Goal: Task Accomplishment & Management: Manage account settings

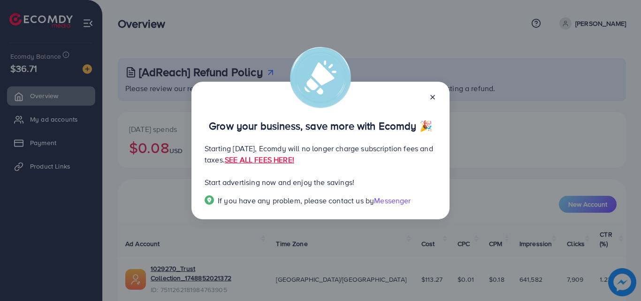
click at [433, 96] on icon at bounding box center [433, 97] width 8 height 8
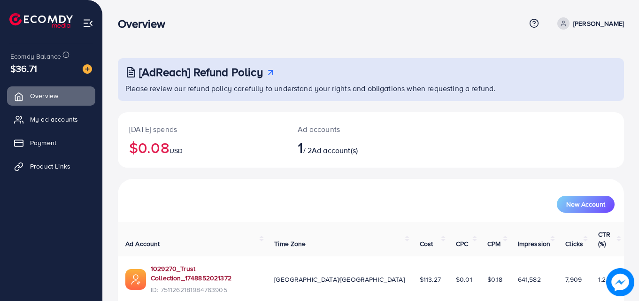
click at [180, 264] on link "1029270_Trust Collection_1748852021372" at bounding box center [205, 273] width 108 height 19
click at [581, 204] on span "New Account" at bounding box center [585, 204] width 39 height 7
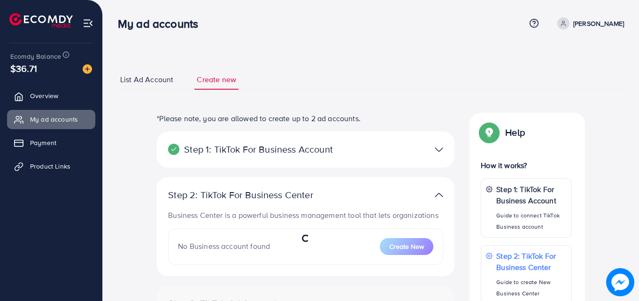
select select
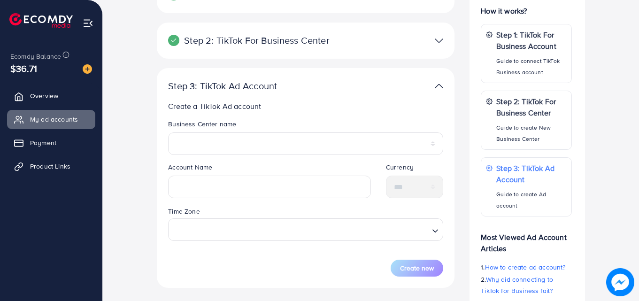
scroll to position [157, 0]
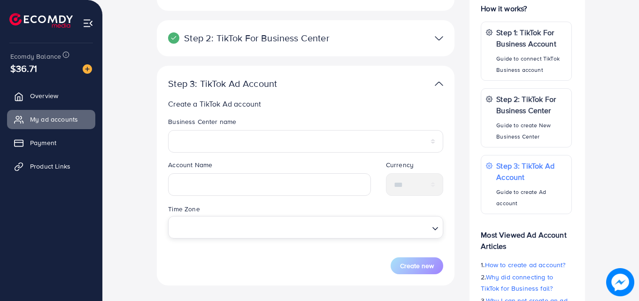
click at [263, 225] on input "Search for option" at bounding box center [300, 226] width 256 height 17
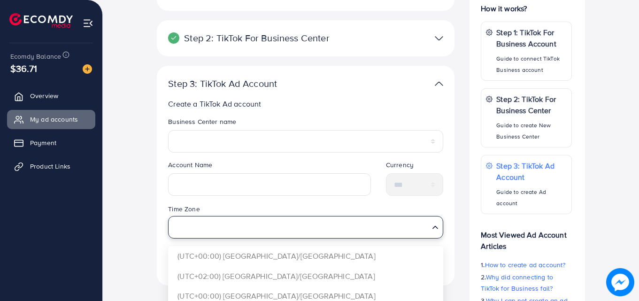
click at [263, 225] on input "Search for option" at bounding box center [300, 226] width 256 height 17
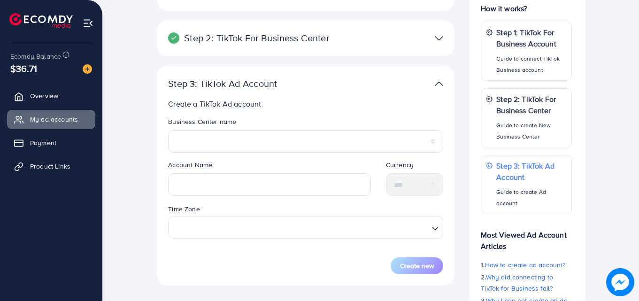
click at [127, 202] on div "**********" at bounding box center [370, 166] width 521 height 421
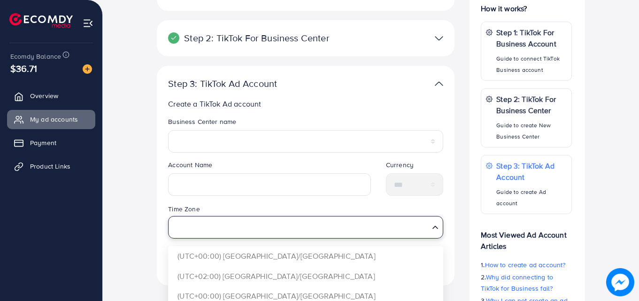
click at [221, 224] on input "Search for option" at bounding box center [300, 226] width 256 height 17
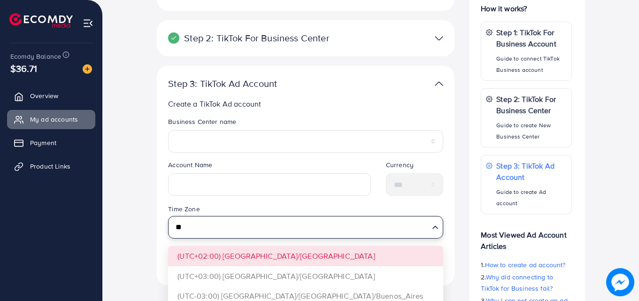
type input "*"
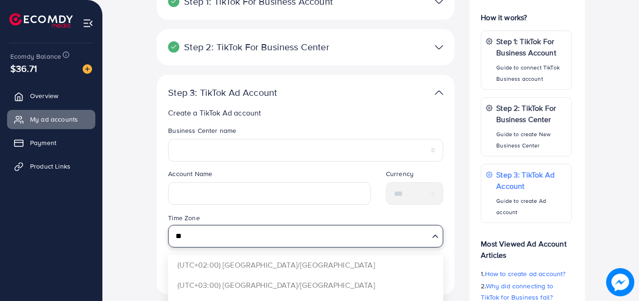
scroll to position [147, 0]
click at [222, 243] on input "**" at bounding box center [300, 236] width 256 height 17
type input "*"
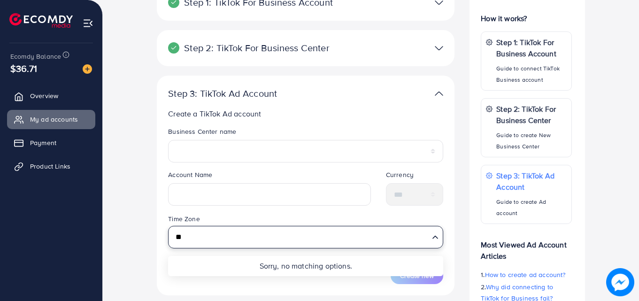
type input "*"
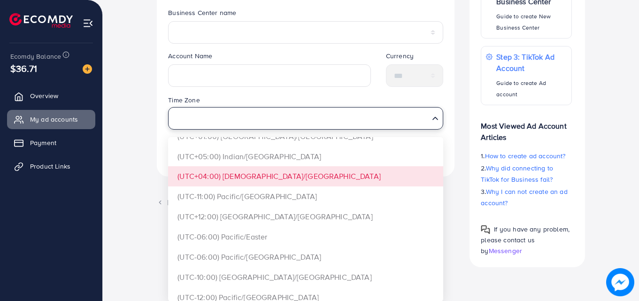
scroll to position [2772, 0]
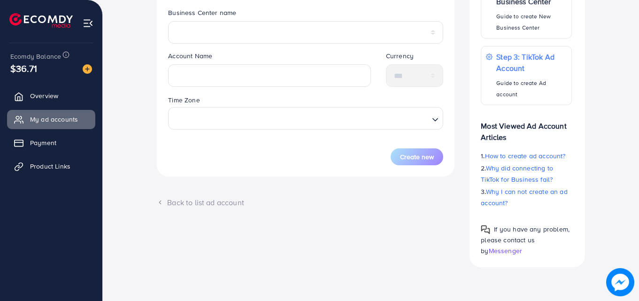
click at [89, 200] on ul "Overview My ad accounts Payment Product Links" at bounding box center [51, 168] width 102 height 170
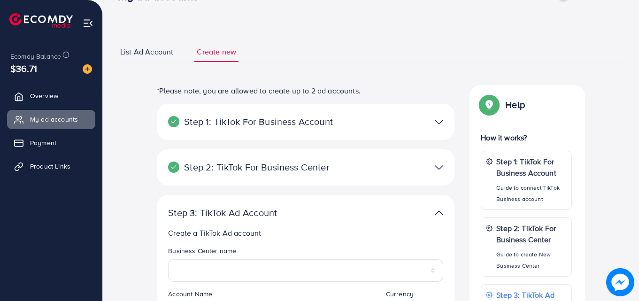
scroll to position [0, 0]
